Goal: Find specific page/section: Find specific page/section

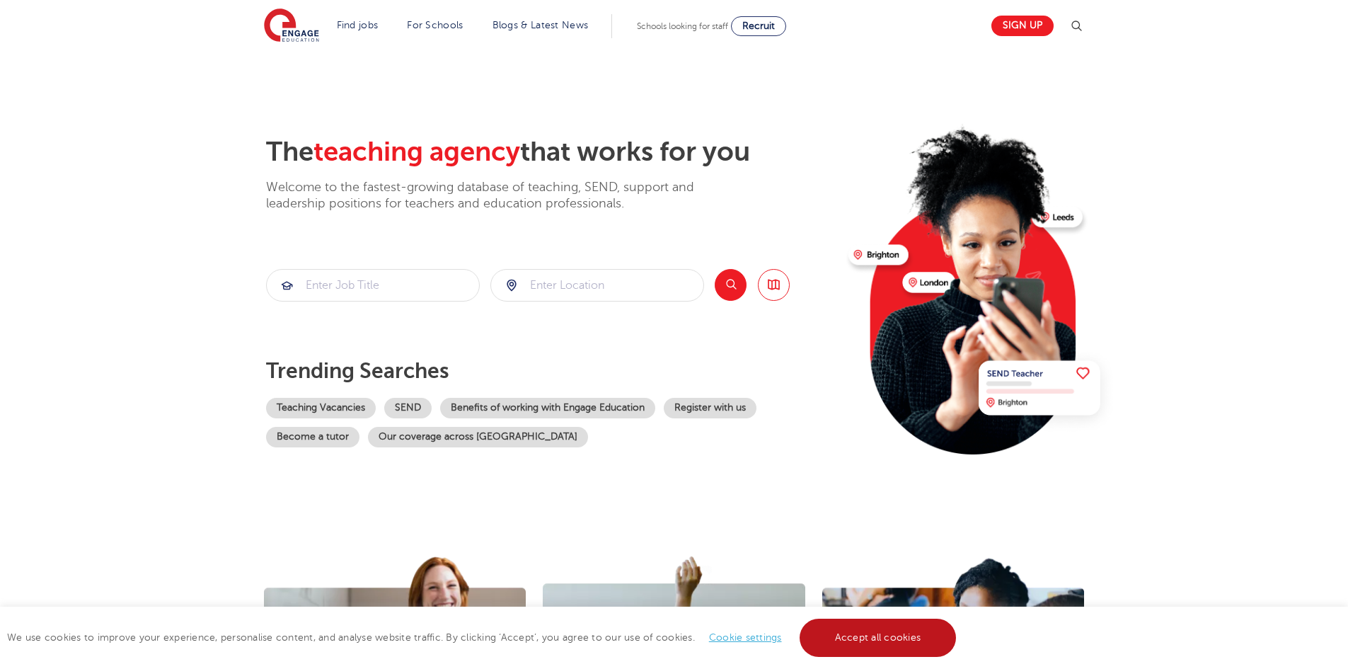
drag, startPoint x: 900, startPoint y: 638, endPoint x: 748, endPoint y: 488, distance: 213.7
click at [899, 634] on link "Accept all cookies" at bounding box center [878, 638] width 157 height 38
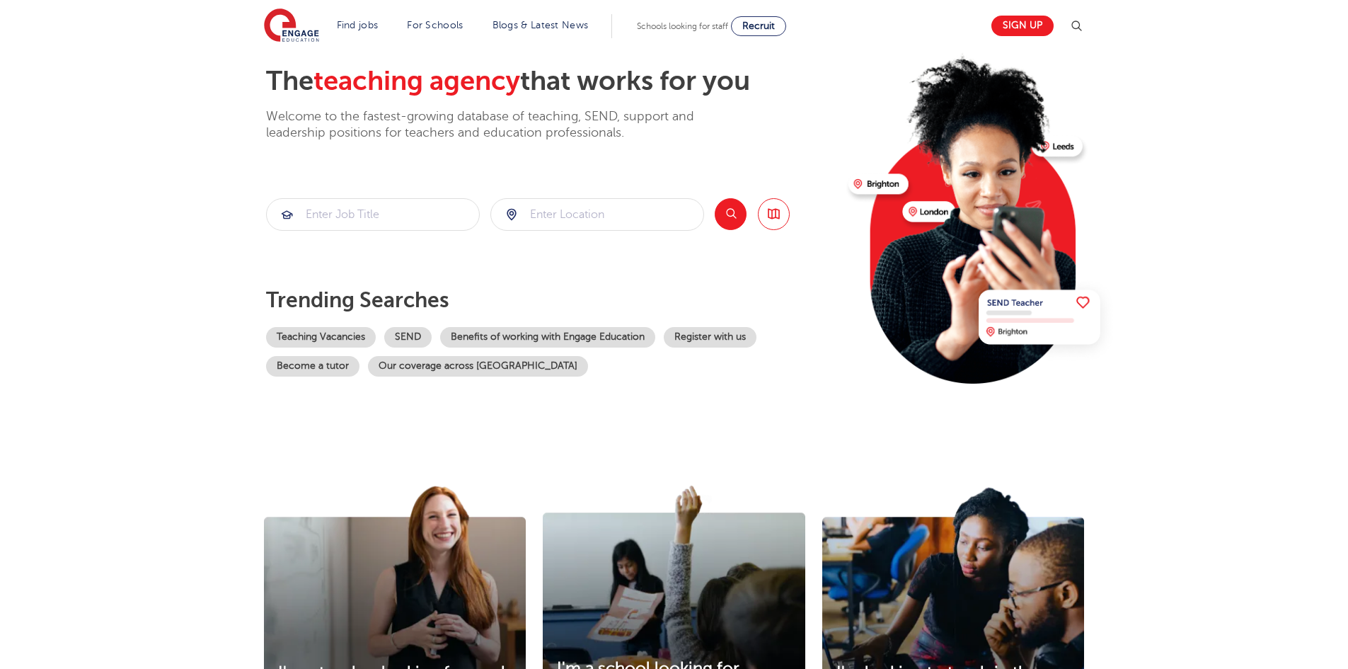
scroll to position [283, 0]
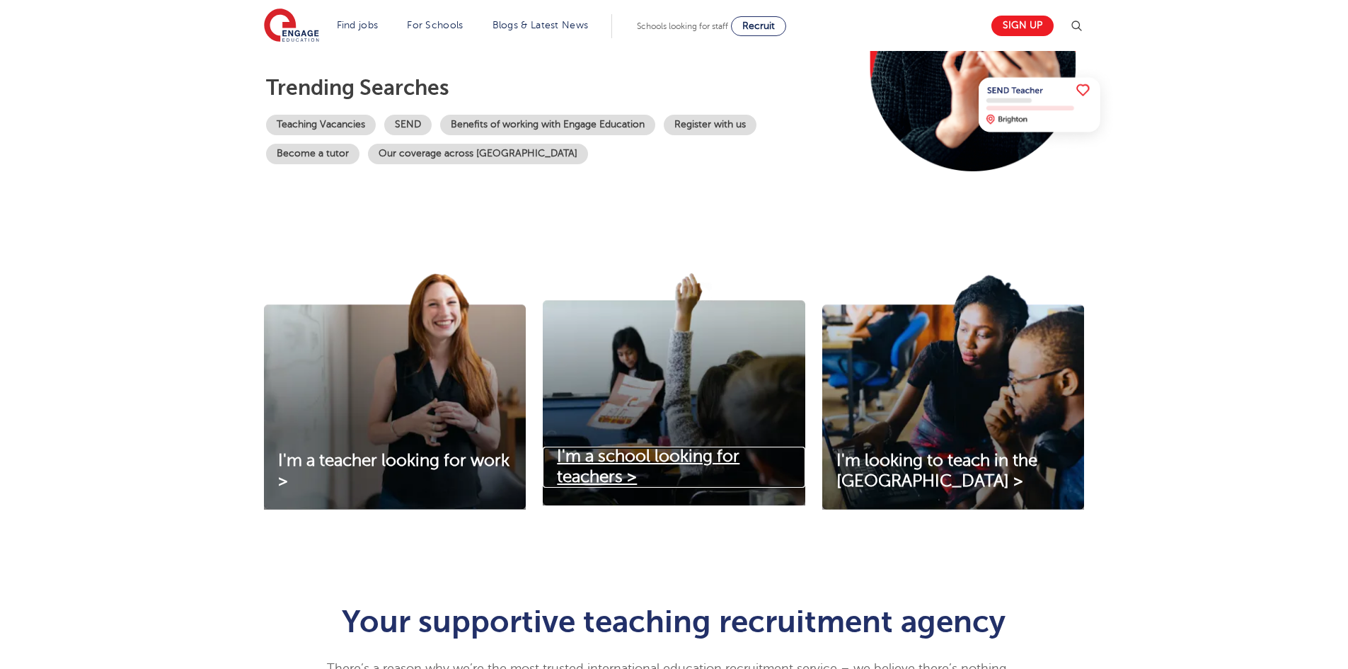
click at [609, 471] on span "I'm a school looking for teachers >" at bounding box center [648, 467] width 183 height 40
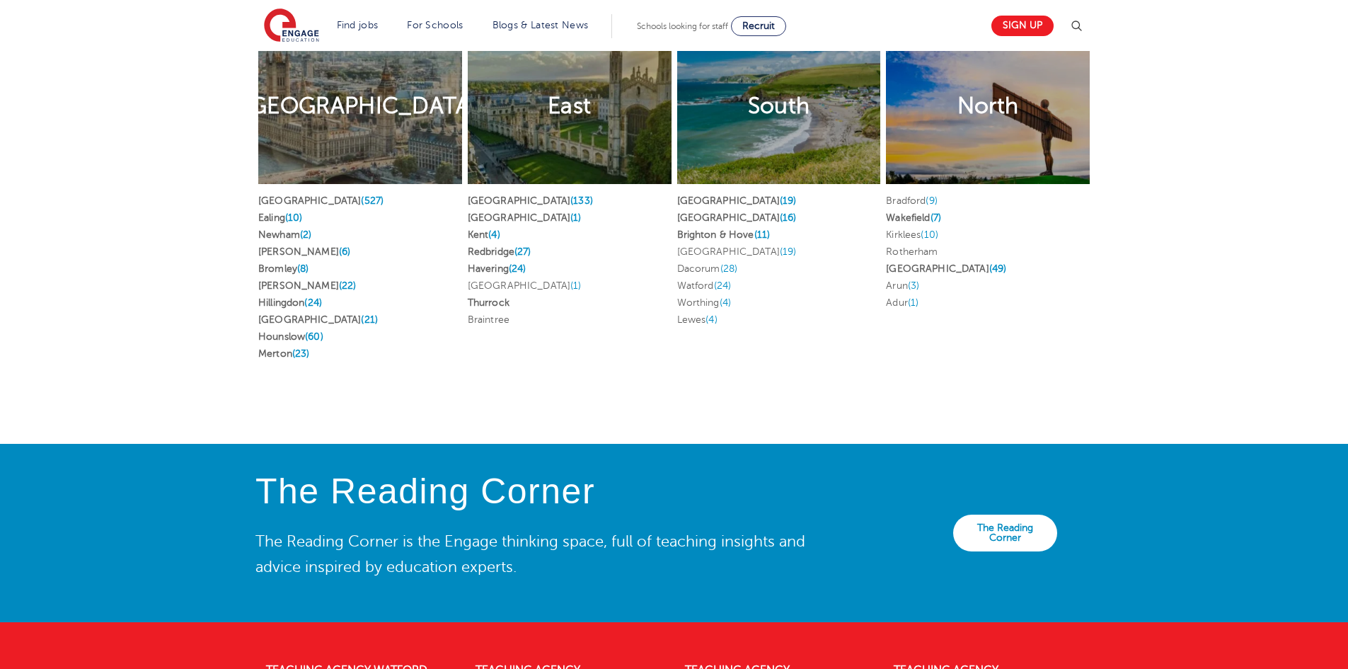
scroll to position [2654, 0]
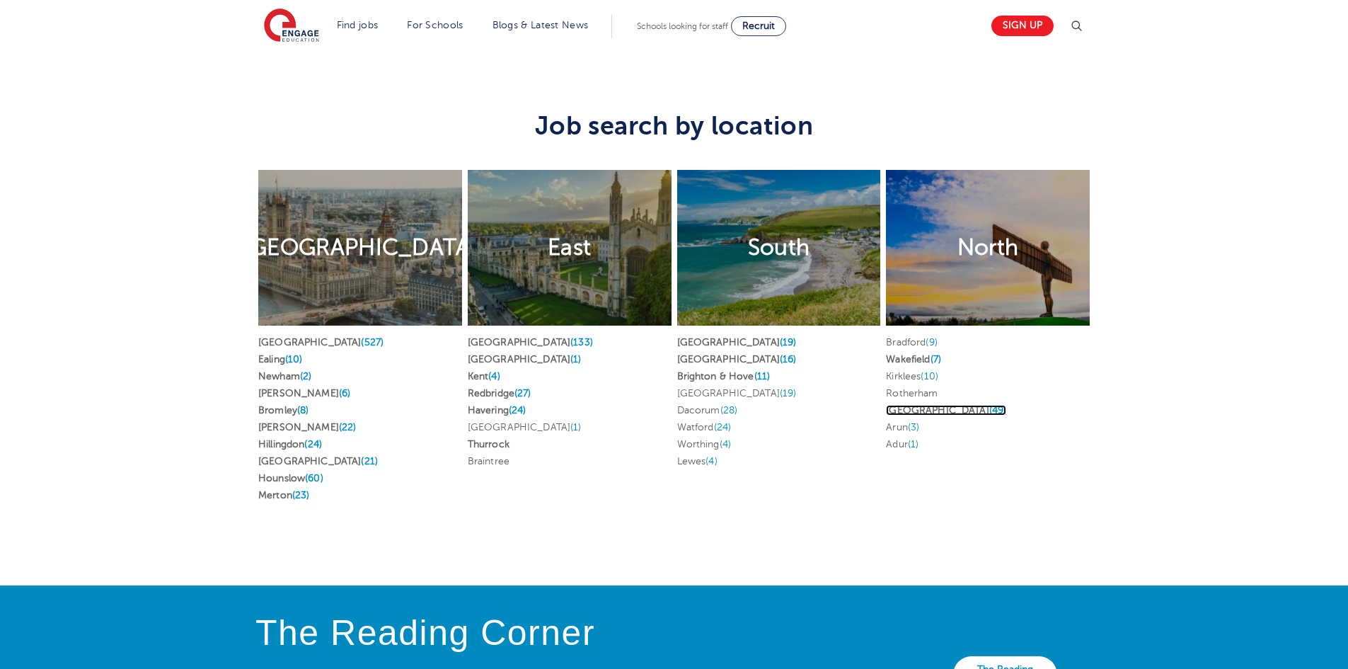
click at [907, 405] on link "Leeds (49)" at bounding box center [946, 410] width 120 height 11
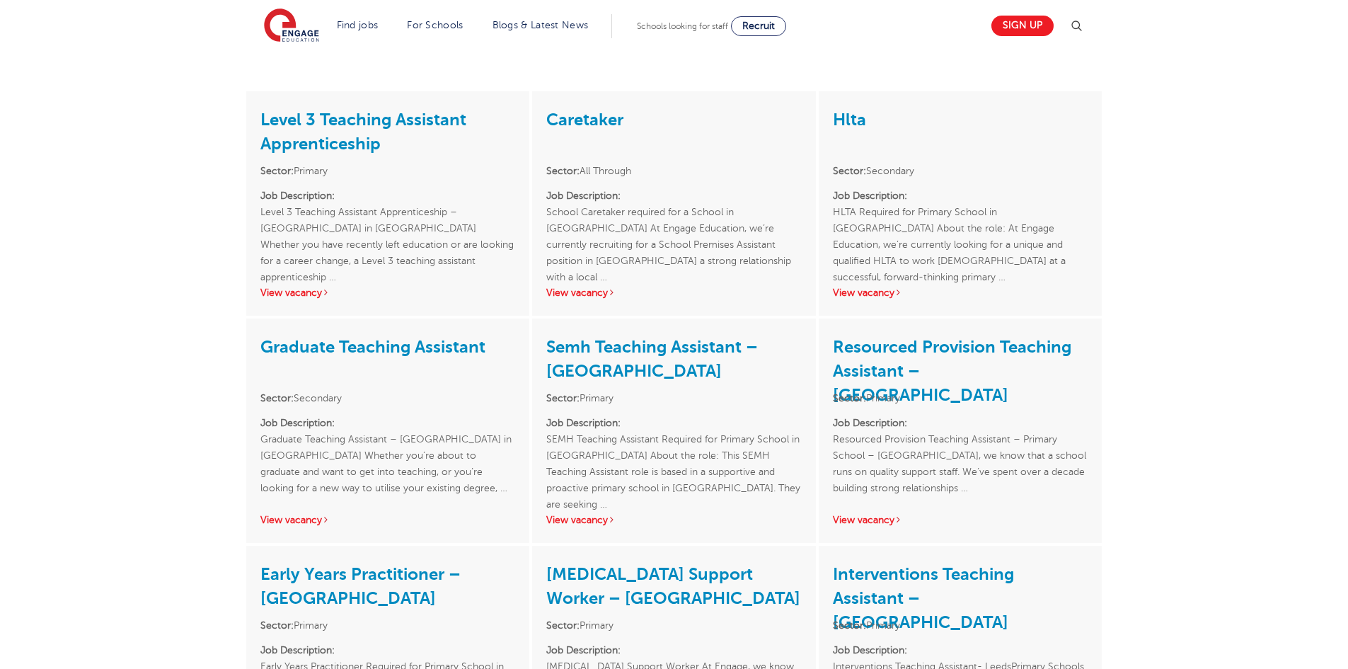
scroll to position [1770, 0]
